Goal: Find specific page/section: Find specific page/section

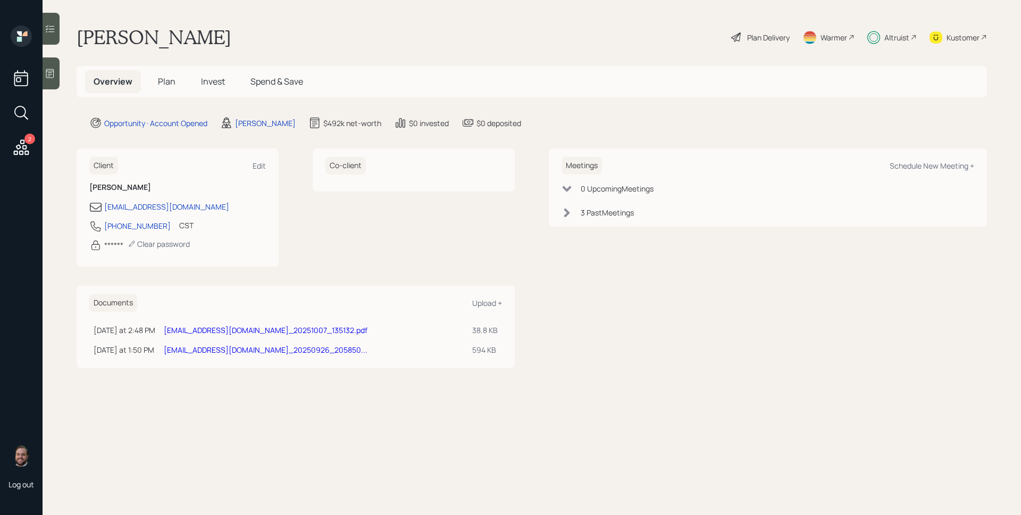
click at [884, 39] on div "Altruist" at bounding box center [896, 37] width 25 height 11
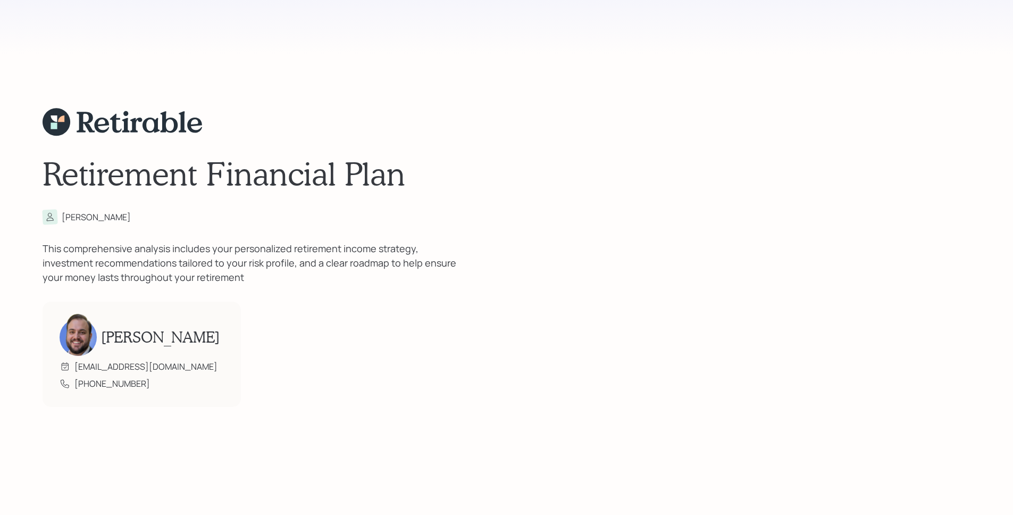
click at [908, 437] on div "Retirement Financial Plan Kay This comprehensive analysis includes your persona…" at bounding box center [507, 257] width 928 height 515
click at [608, 180] on h1 "Retirement Financial Plan" at bounding box center [507, 173] width 928 height 38
